Goal: Transaction & Acquisition: Purchase product/service

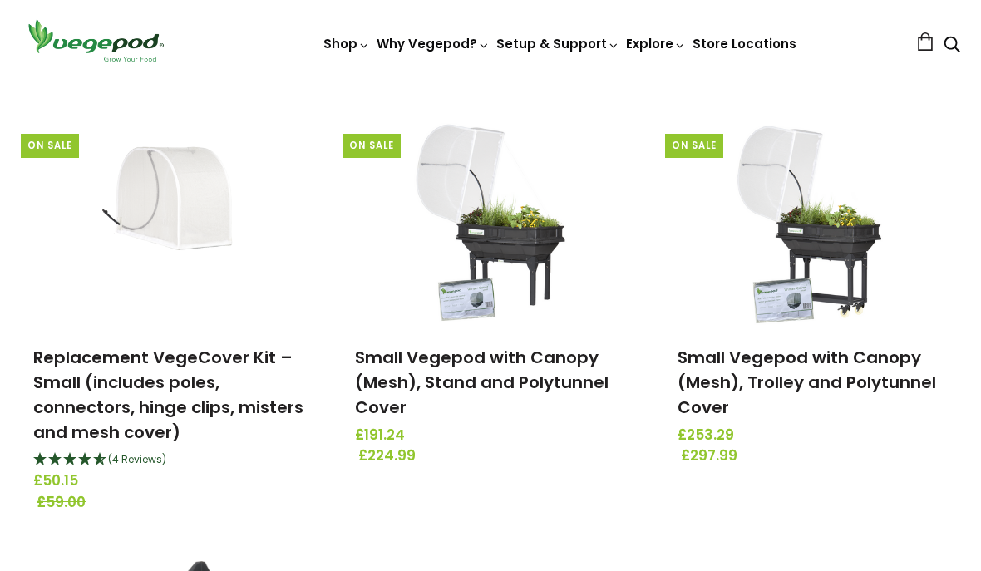
scroll to position [2615, 0]
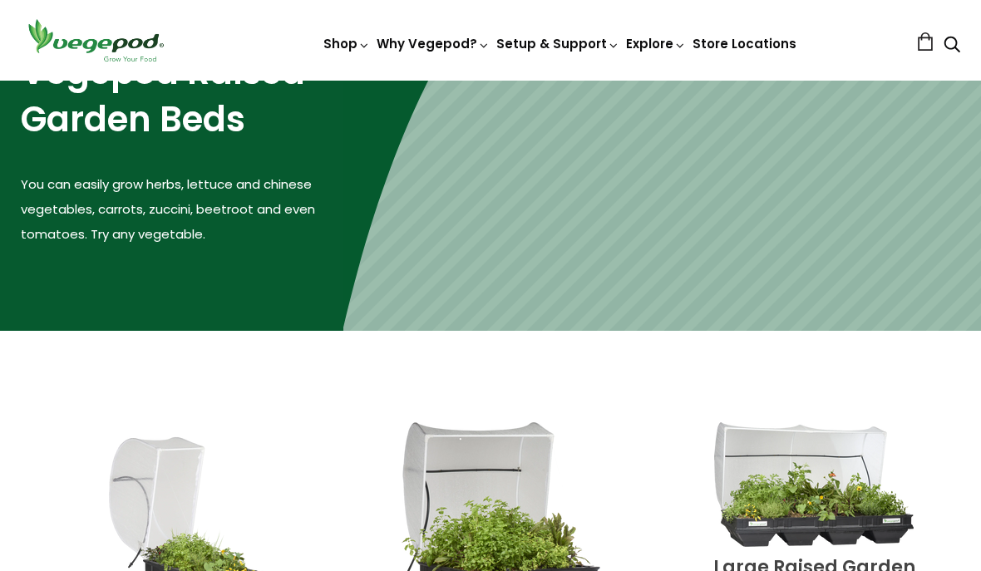
scroll to position [153, 0]
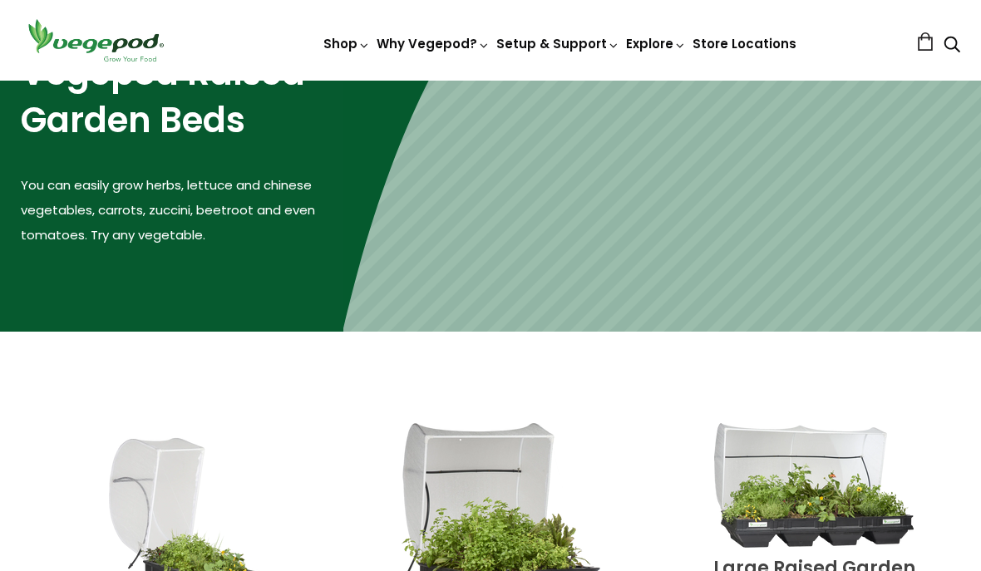
click at [749, 42] on link "Store Locations" at bounding box center [745, 43] width 104 height 17
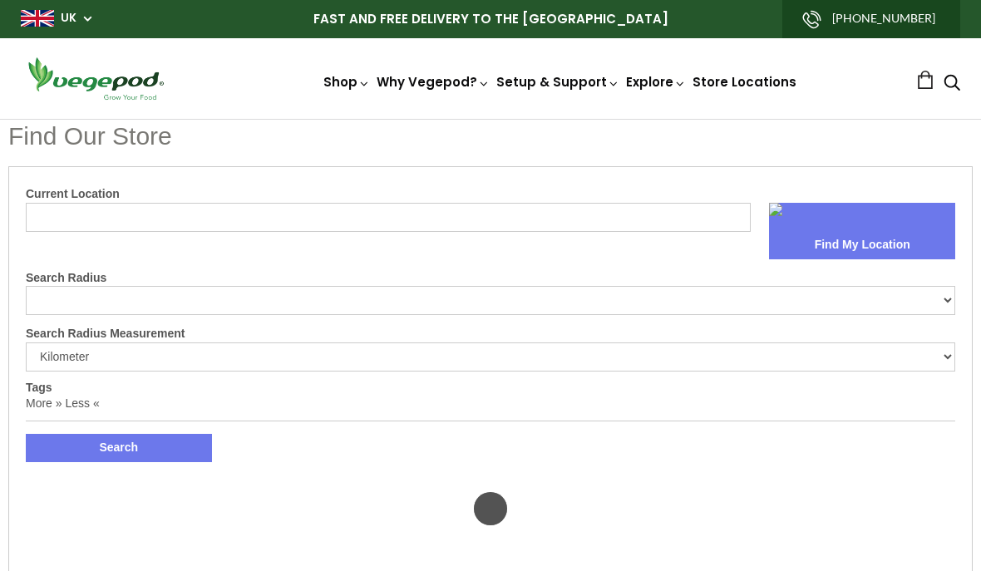
select select "m"
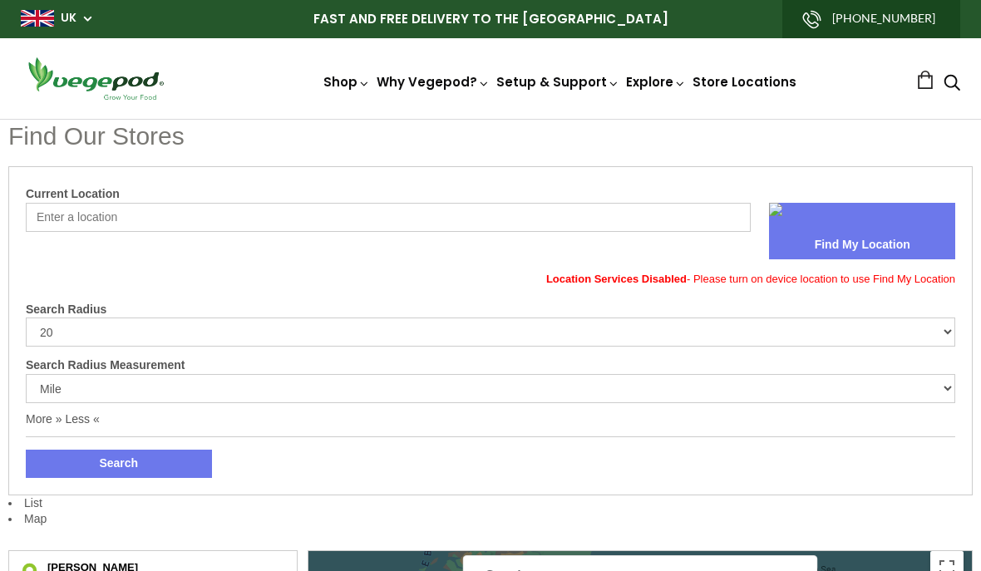
click at [491, 119] on img at bounding box center [491, 119] width 0 height 0
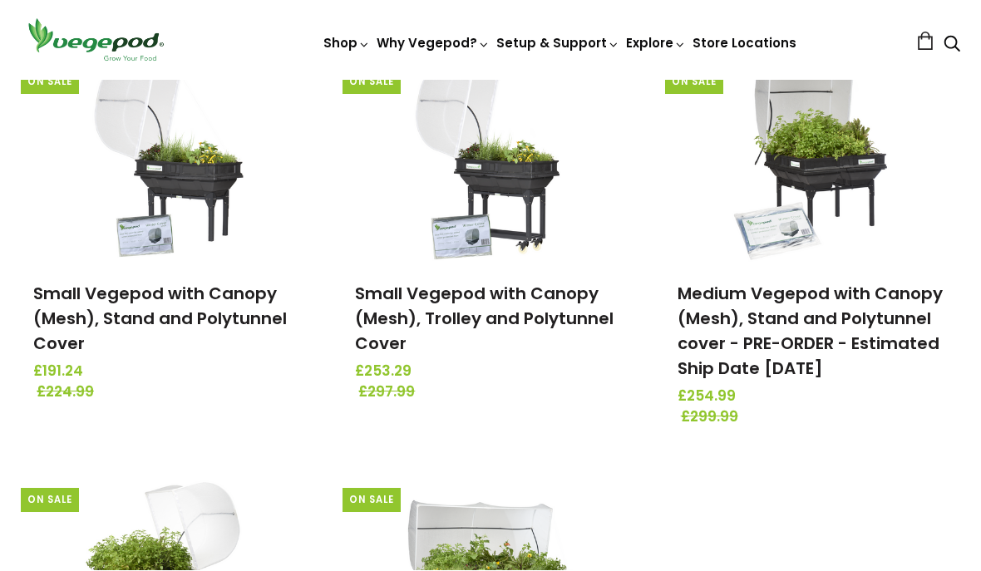
scroll to position [258, 0]
click at [815, 313] on link "Medium Vegepod with Canopy (Mesh), Stand and Polytunnel cover - PRE-ORDER - Est…" at bounding box center [810, 331] width 265 height 98
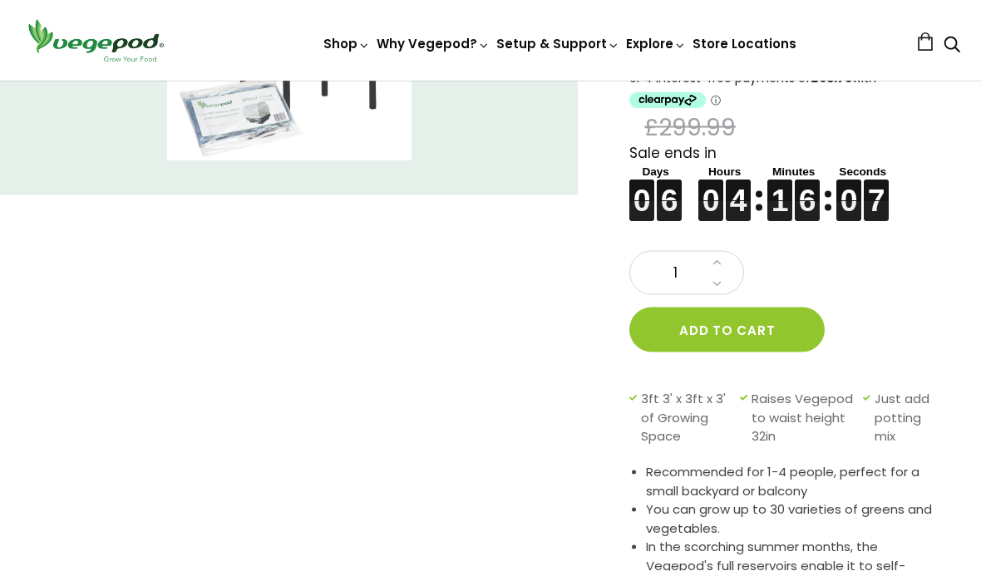
scroll to position [284, 0]
click at [752, 327] on button "Add to cart" at bounding box center [727, 329] width 195 height 45
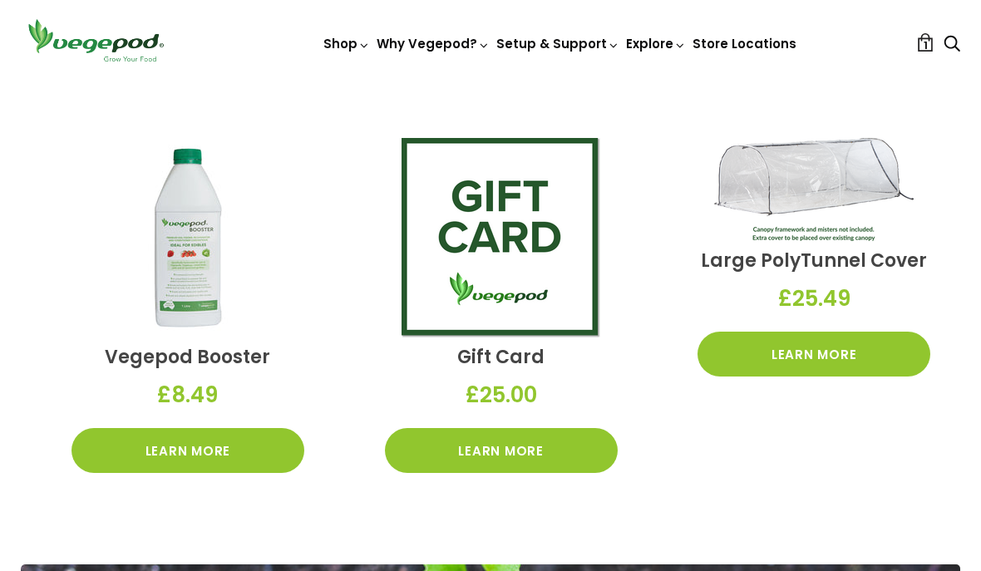
scroll to position [2204, 0]
click at [197, 446] on link "Learn More" at bounding box center [188, 450] width 233 height 45
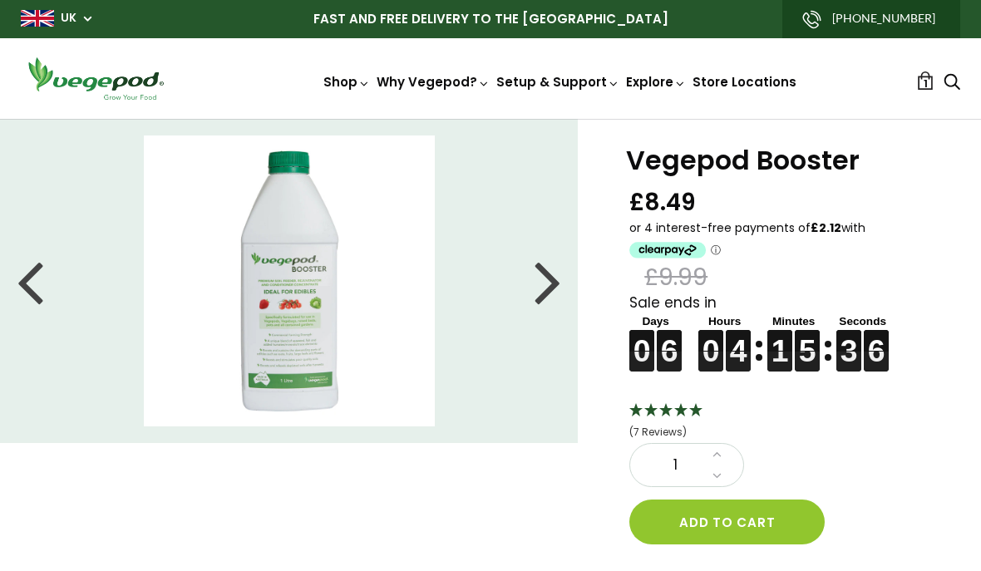
click at [739, 518] on button "Add to cart" at bounding box center [727, 522] width 195 height 45
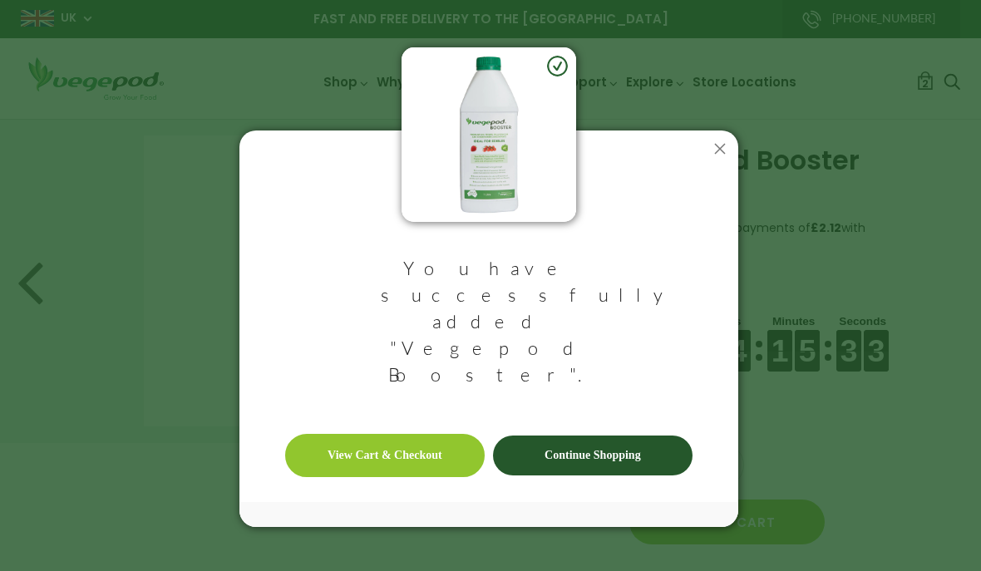
click at [392, 434] on link "View Cart & Checkout" at bounding box center [385, 455] width 200 height 43
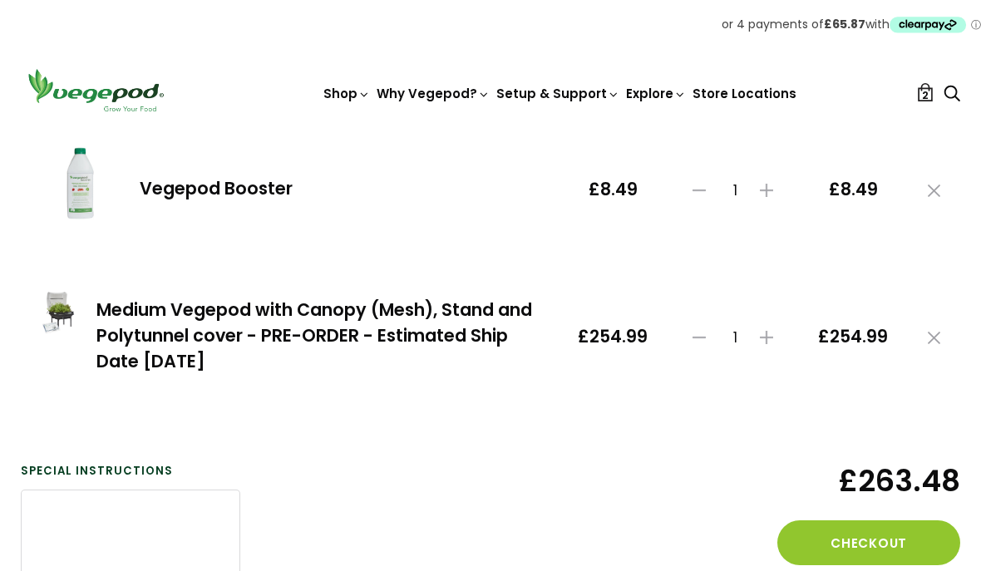
scroll to position [225, 0]
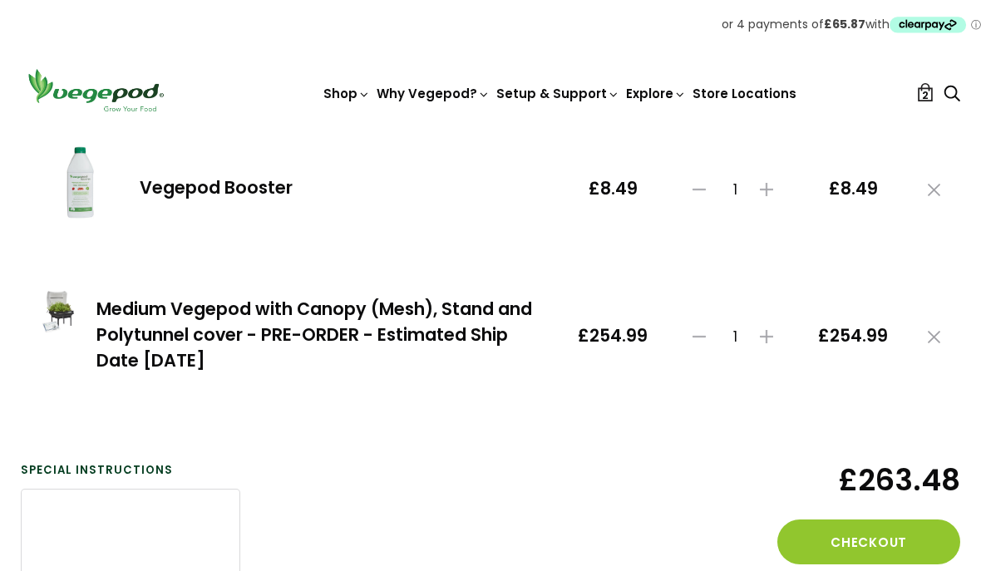
click at [877, 551] on button "Checkout" at bounding box center [869, 543] width 183 height 45
